Goal: Transaction & Acquisition: Subscribe to service/newsletter

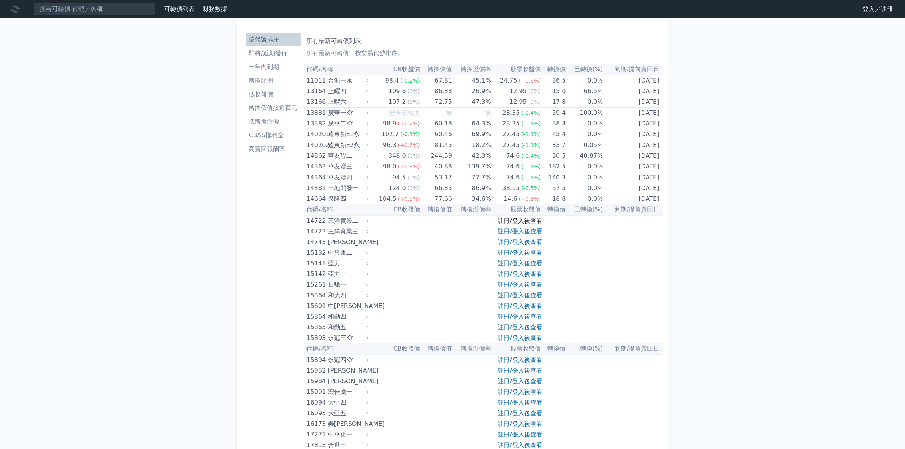
click at [510, 222] on link "註冊/登入後查看" at bounding box center [520, 220] width 44 height 7
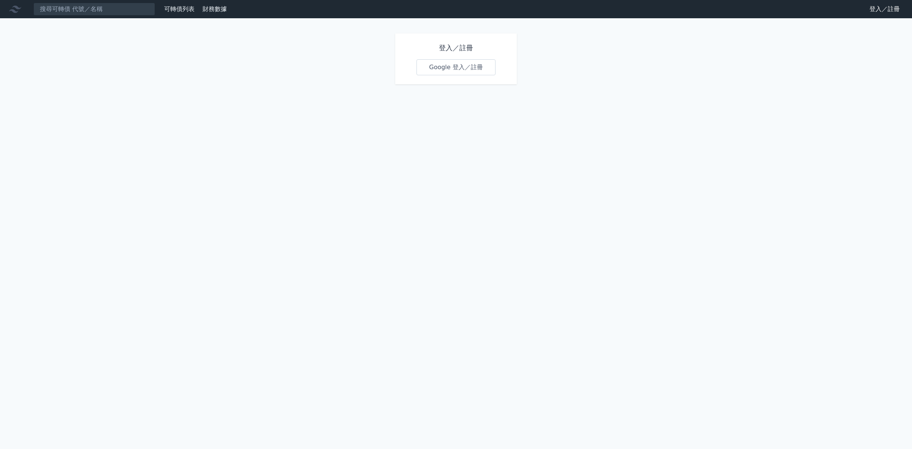
click at [443, 67] on link "Google 登入／註冊" at bounding box center [455, 67] width 79 height 16
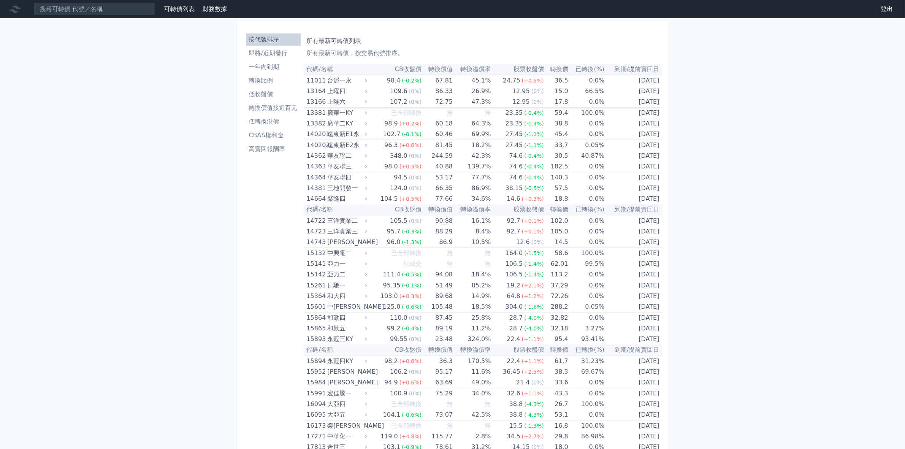
click at [275, 40] on li "按代號排序" at bounding box center [273, 39] width 55 height 9
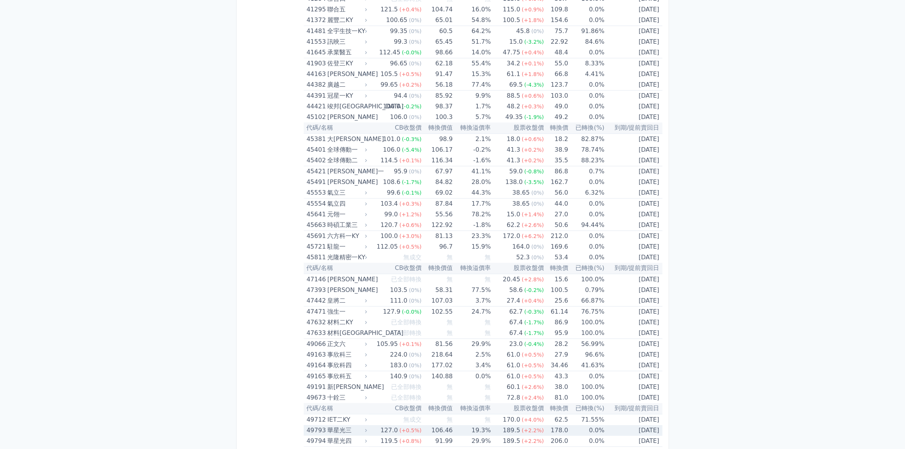
scroll to position [2422, 0]
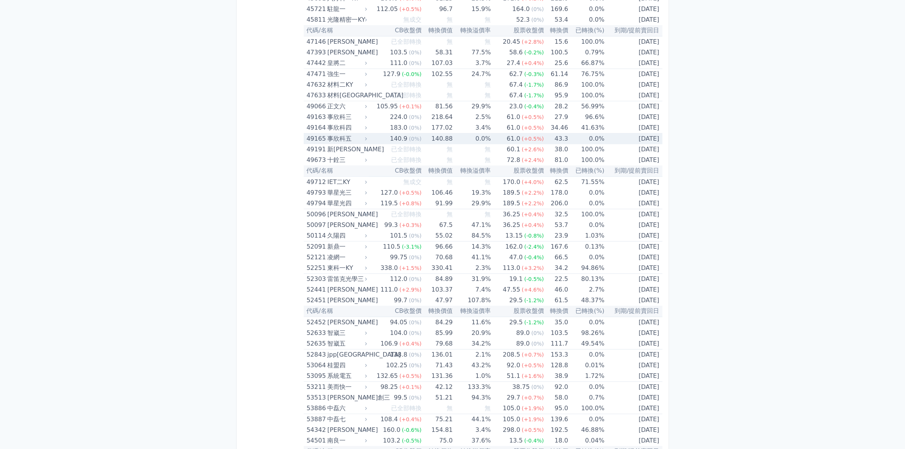
click at [478, 137] on td "0.0%" at bounding box center [472, 138] width 38 height 11
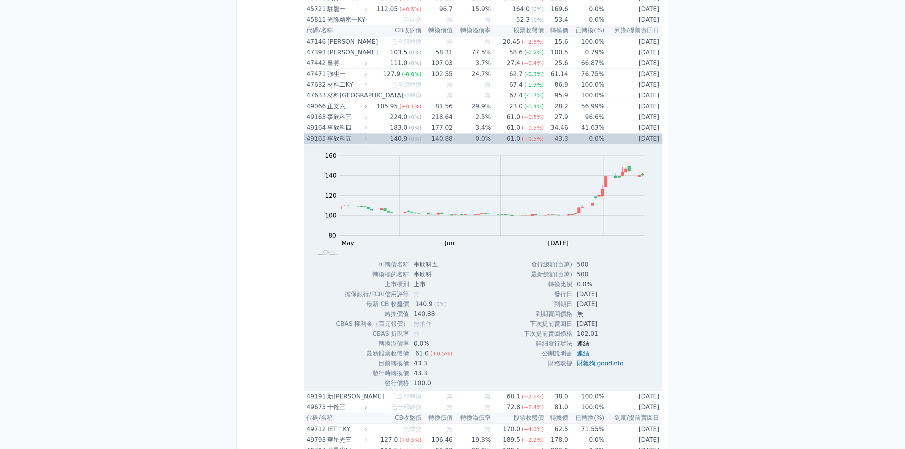
click at [581, 344] on link "連結" at bounding box center [583, 343] width 12 height 7
